Goal: Task Accomplishment & Management: Manage account settings

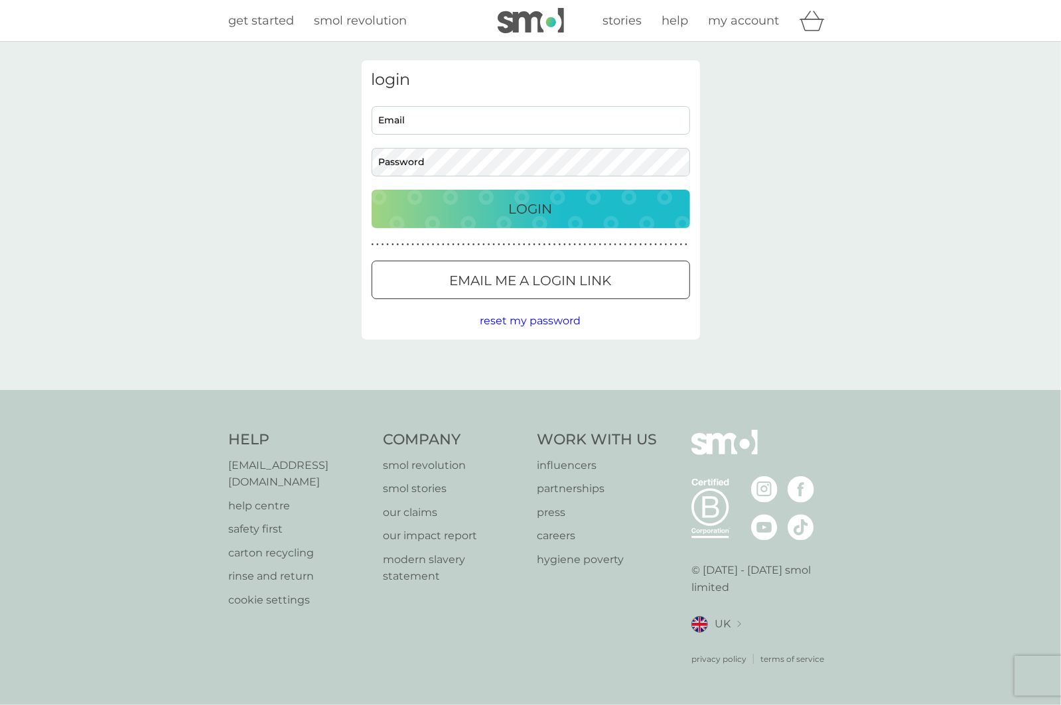
click at [612, 109] on input "Email" at bounding box center [531, 120] width 318 height 29
type input "[EMAIL_ADDRESS][DOMAIN_NAME]"
click at [372, 190] on button "Login" at bounding box center [531, 209] width 318 height 38
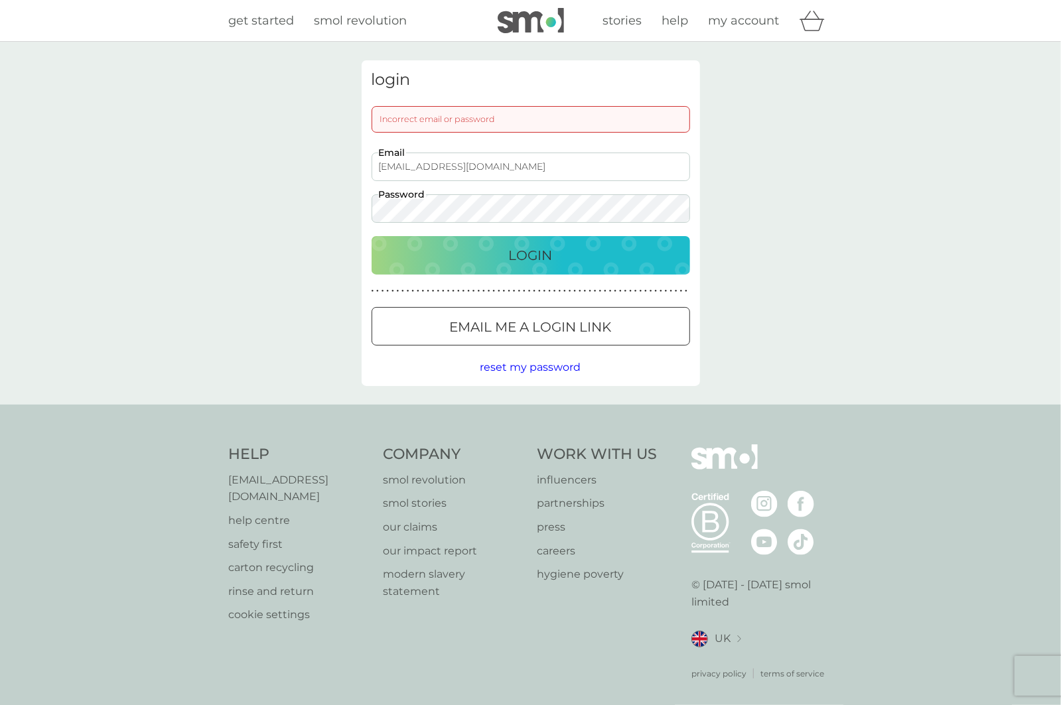
click at [372, 236] on button "Login" at bounding box center [531, 255] width 318 height 38
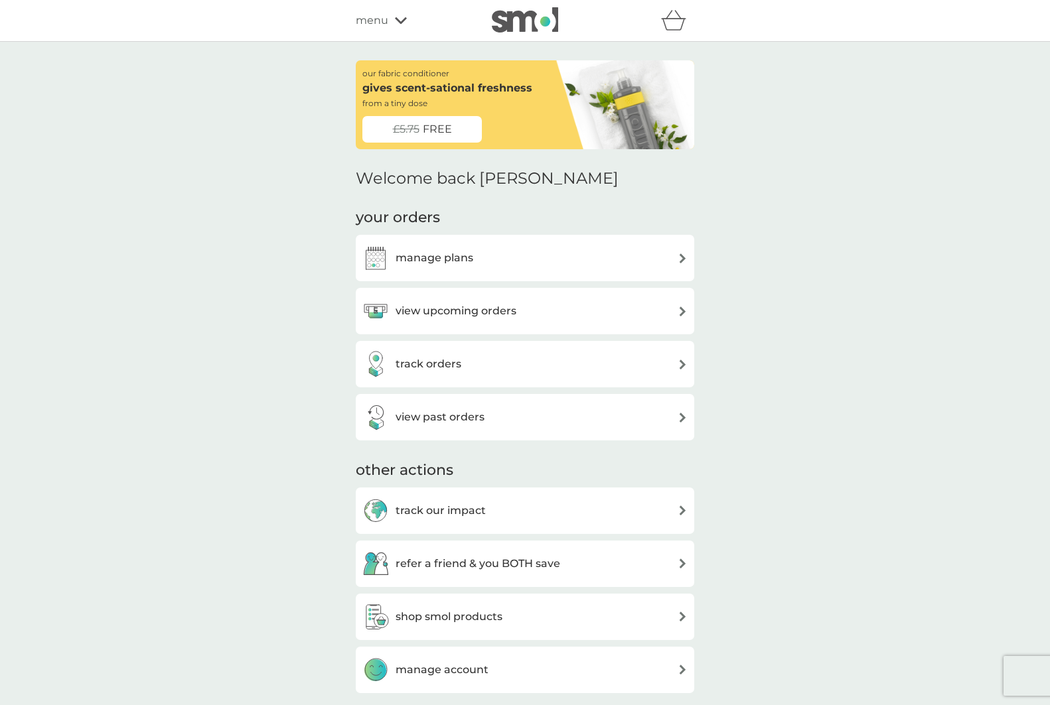
click at [480, 246] on div "manage plans" at bounding box center [524, 258] width 325 height 27
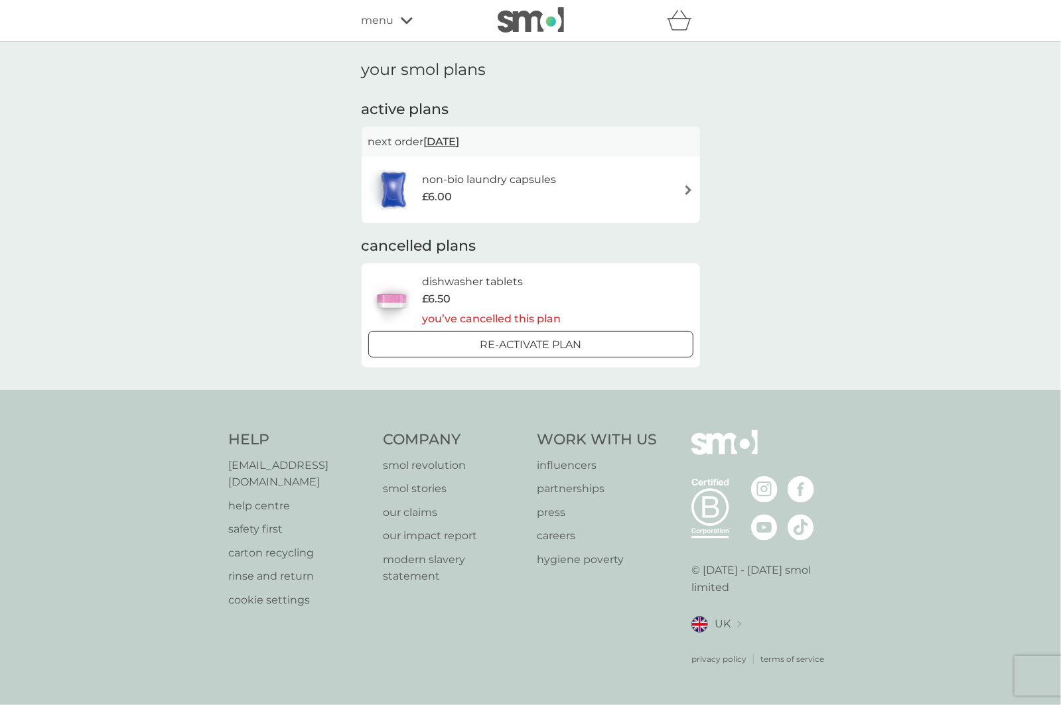
click at [470, 182] on h6 "non-bio laundry capsules" at bounding box center [489, 179] width 134 height 17
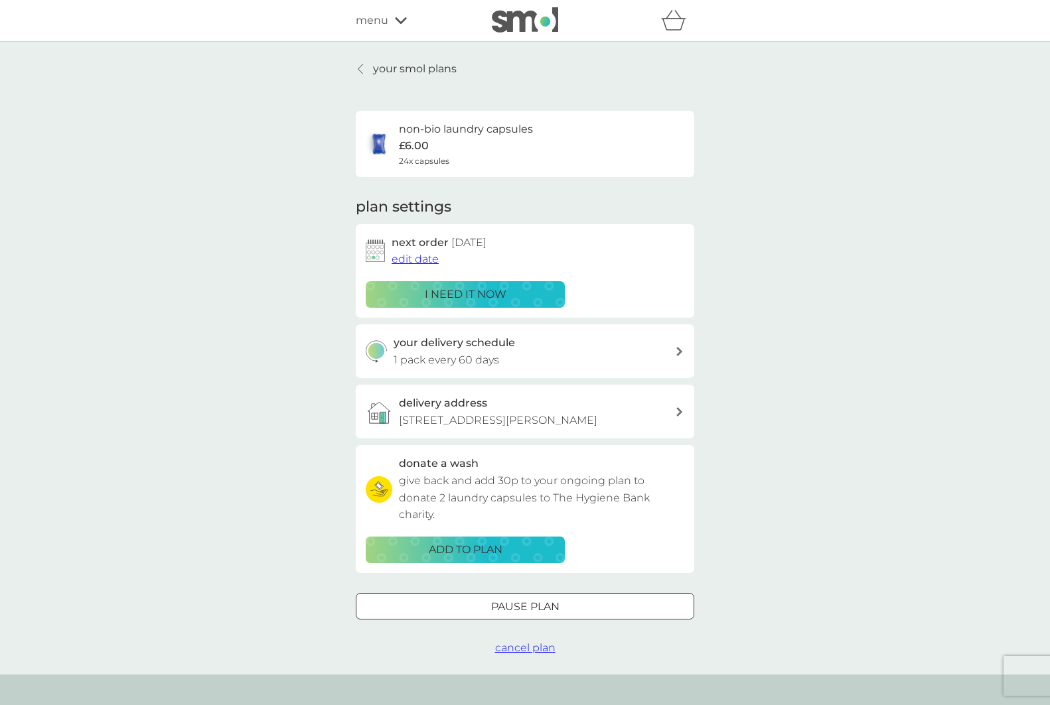
click at [547, 645] on span "cancel plan" at bounding box center [525, 648] width 60 height 13
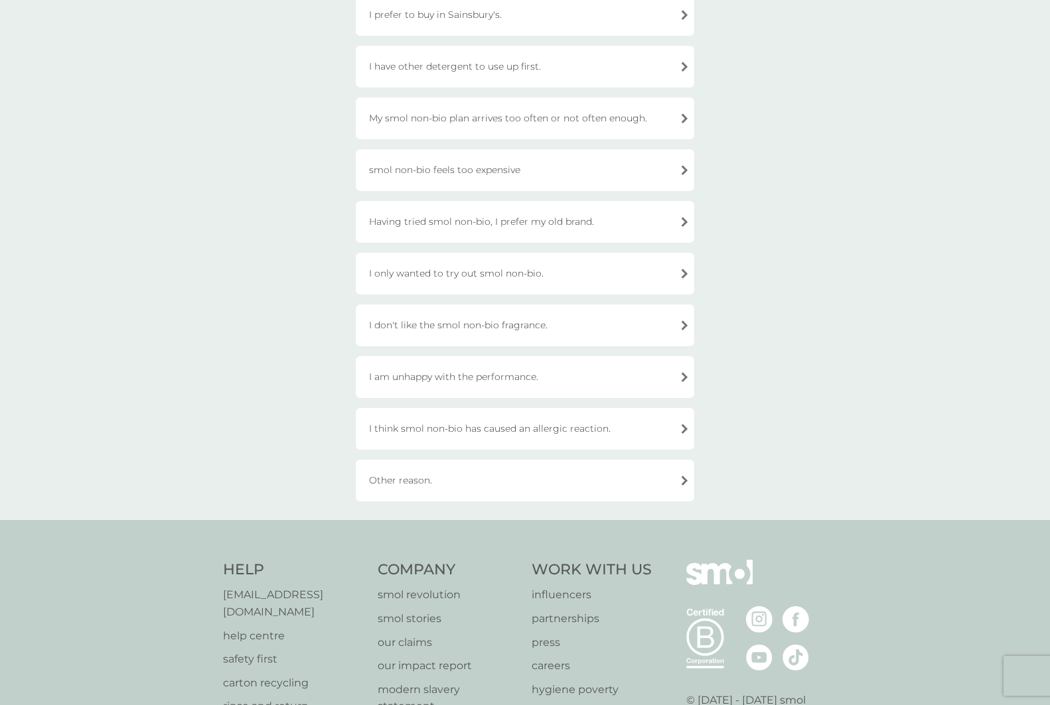
scroll to position [143, 0]
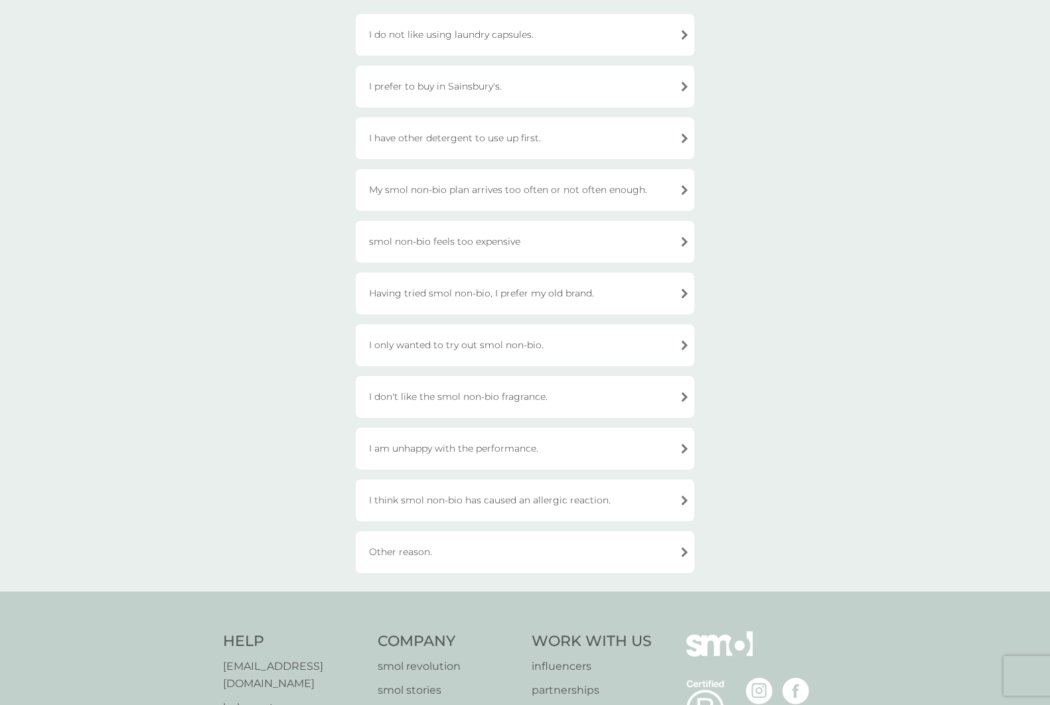
click at [403, 547] on div "Other reason." at bounding box center [525, 552] width 338 height 42
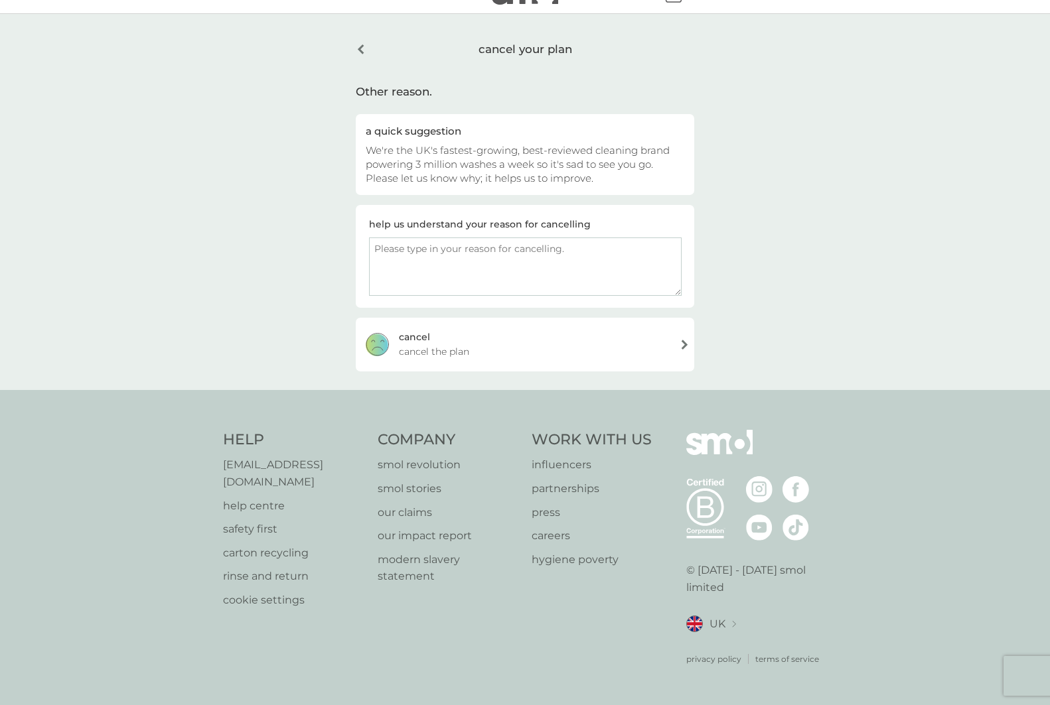
scroll to position [7, 0]
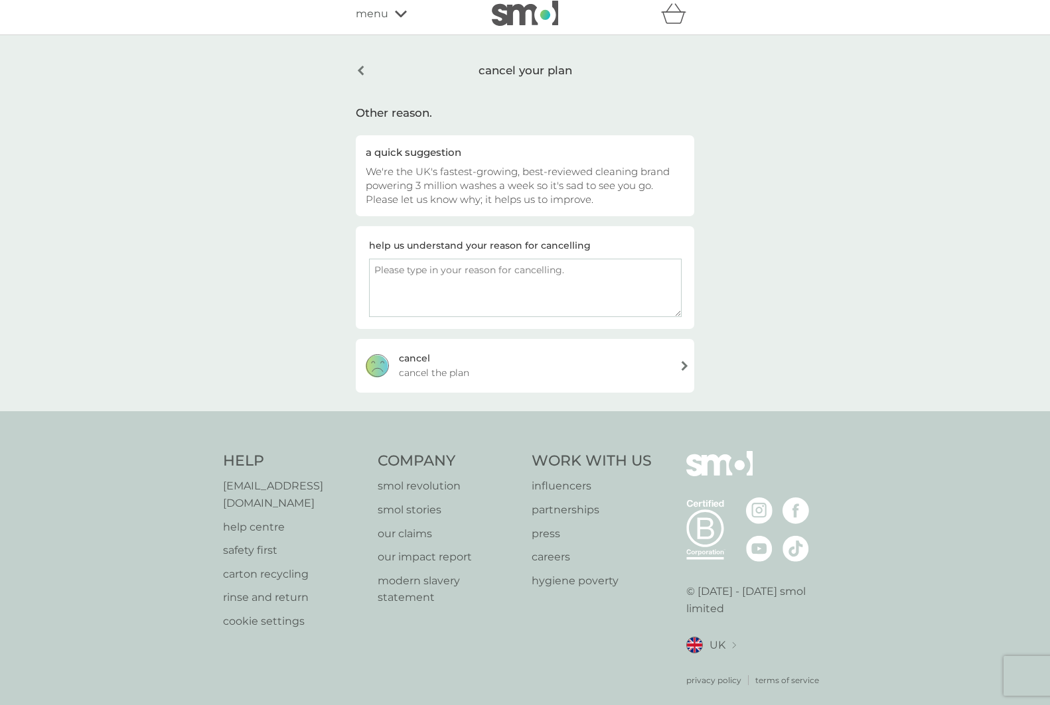
click at [361, 64] on div "cancel your plan" at bounding box center [525, 71] width 338 height 34
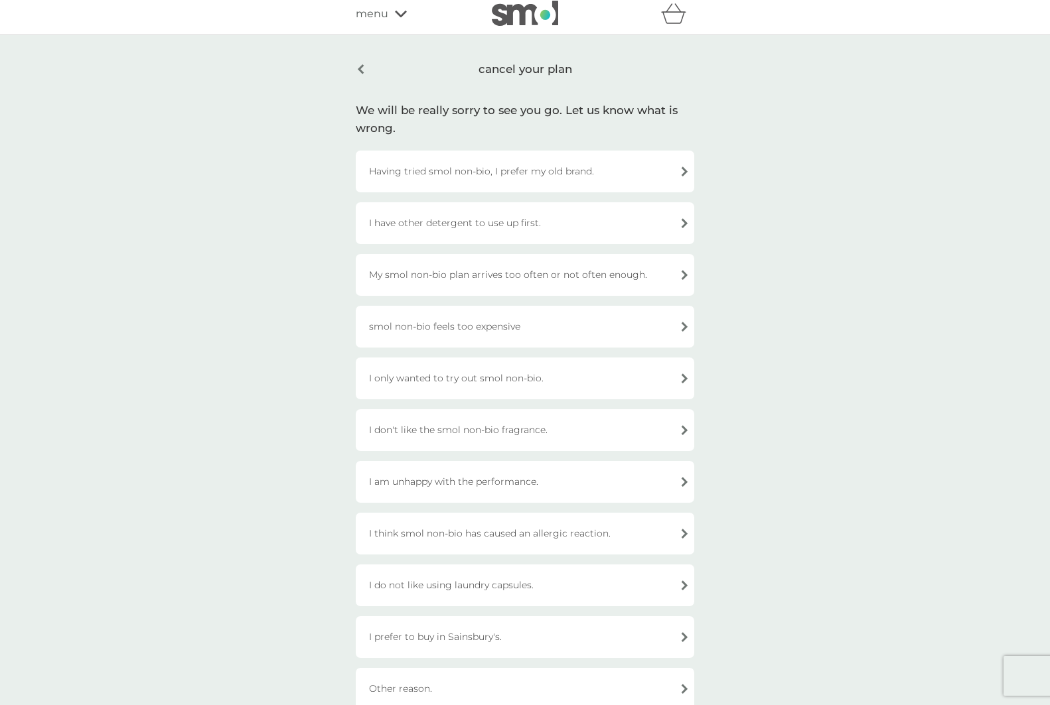
scroll to position [328, 0]
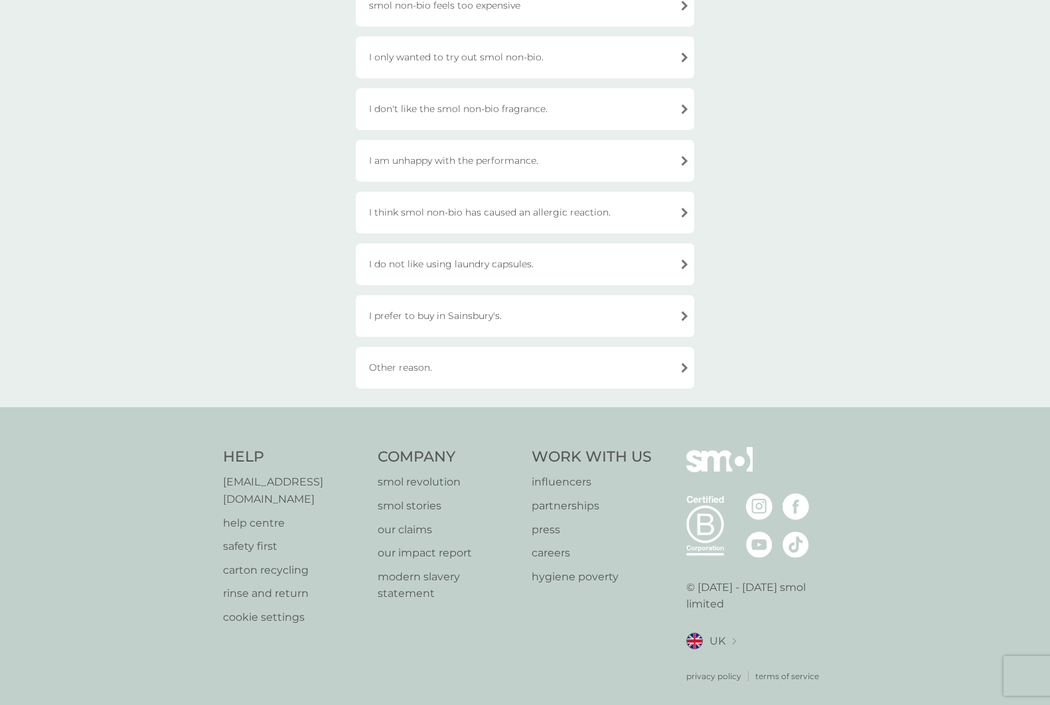
click at [371, 352] on div "Other reason." at bounding box center [525, 368] width 338 height 42
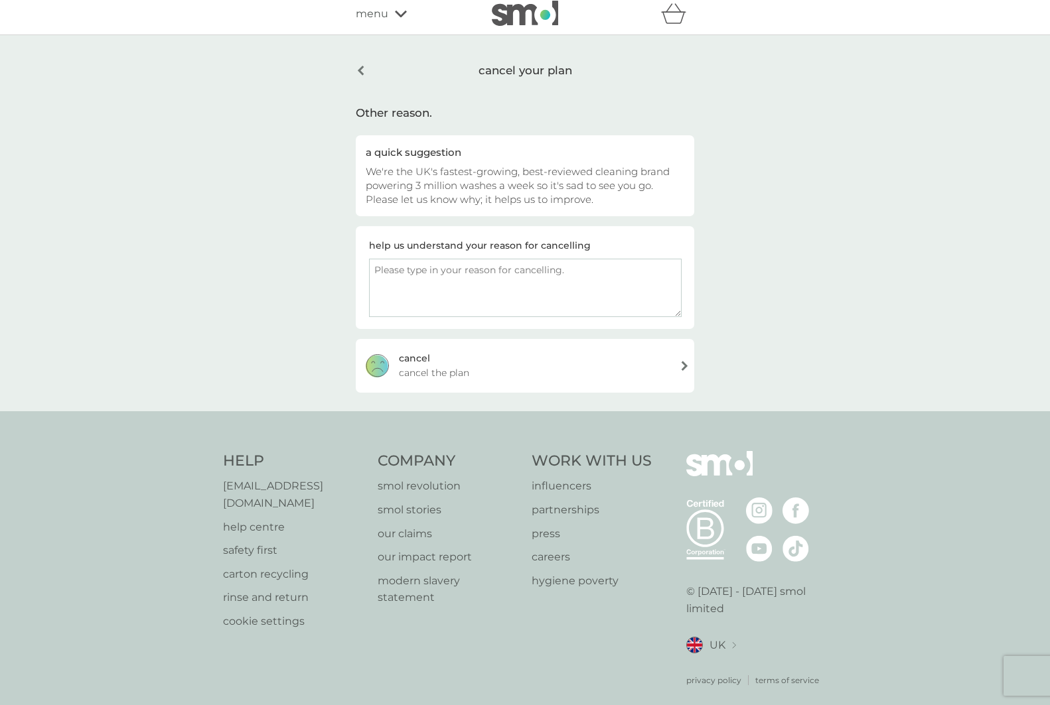
drag, startPoint x: 529, startPoint y: 267, endPoint x: 417, endPoint y: 263, distance: 112.2
click at [417, 263] on textarea at bounding box center [525, 288] width 312 height 58
type textarea ""Harmful to aquatic life." so not so eco-friendly"
click at [500, 359] on div "[PERSON_NAME] the plan" at bounding box center [525, 365] width 338 height 53
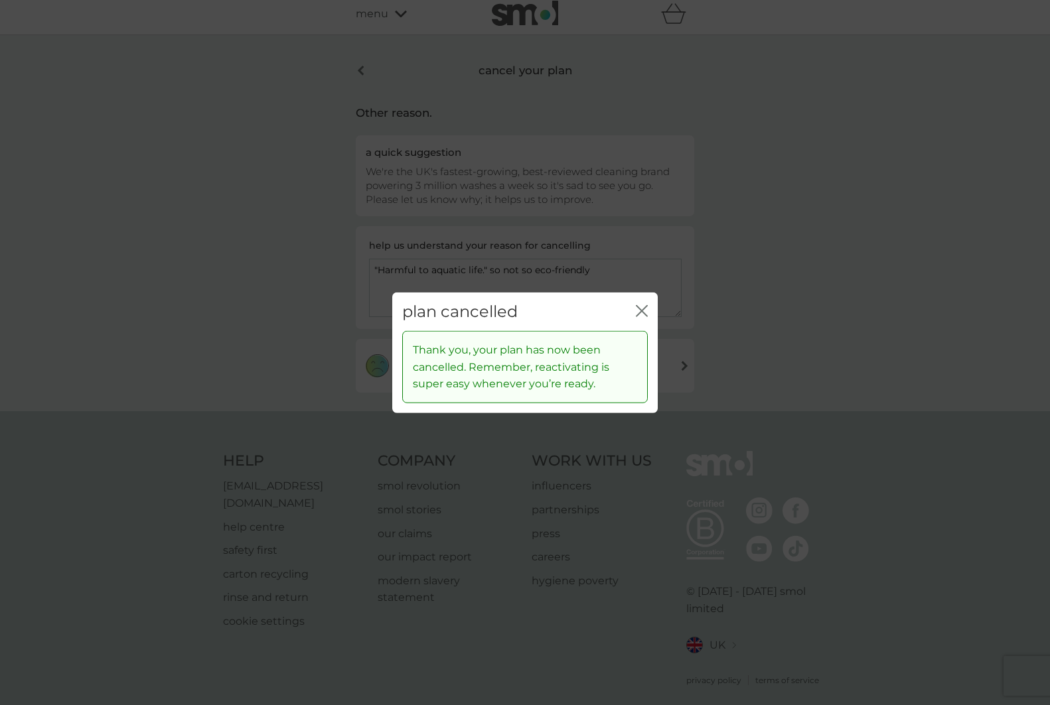
click at [642, 313] on icon "close" at bounding box center [642, 311] width 12 height 12
